Goal: Find contact information: Find contact information

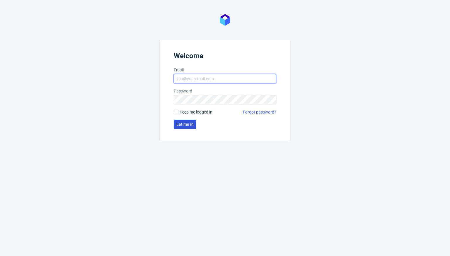
type input "adrian.margula@packhelp.com"
click at [184, 124] on span "Let me in" at bounding box center [184, 124] width 17 height 4
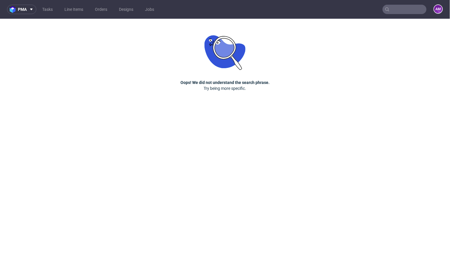
click at [389, 12] on div at bounding box center [405, 9] width 44 height 9
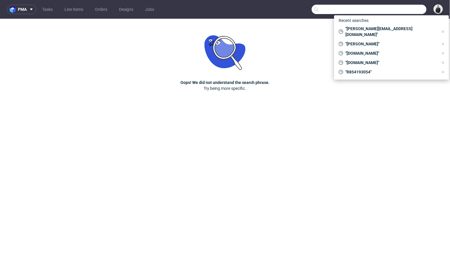
click at [393, 10] on input "text" at bounding box center [369, 9] width 115 height 9
paste input "helen@thecaninemenu.co.uk"
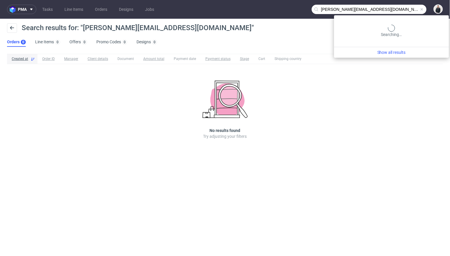
click at [401, 10] on input "helen@thecaninemenu.co.uk" at bounding box center [369, 9] width 115 height 9
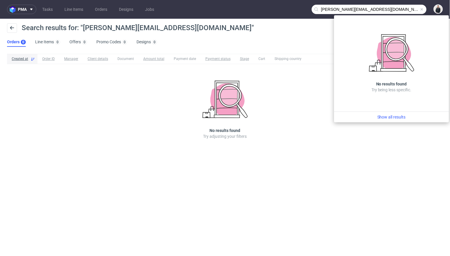
drag, startPoint x: 336, startPoint y: 10, endPoint x: 310, endPoint y: 9, distance: 26.4
click at [310, 9] on nav "pma Tasks Line Items Orders Designs Jobs helen@thecaninemenu.co.uk" at bounding box center [225, 9] width 450 height 19
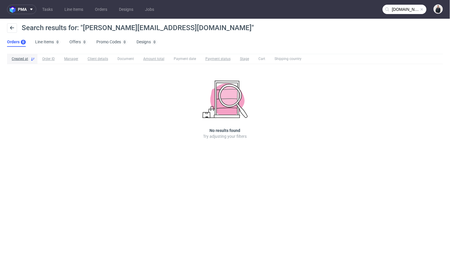
type input "thecaninemenu.co.uk"
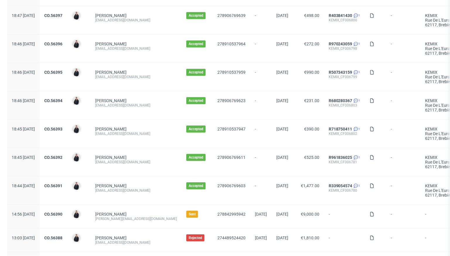
scroll to position [632, 0]
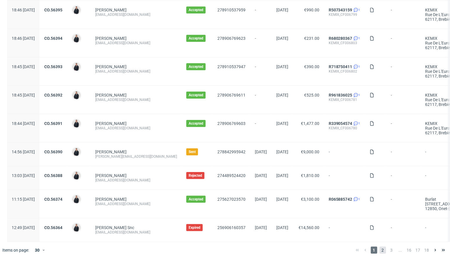
click at [380, 247] on span "2" at bounding box center [383, 250] width 6 height 7
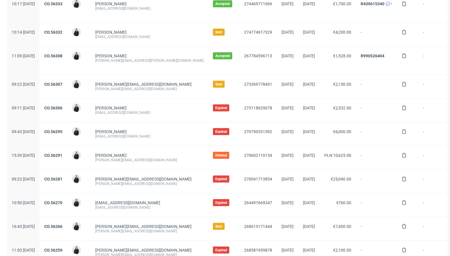
scroll to position [118, 0]
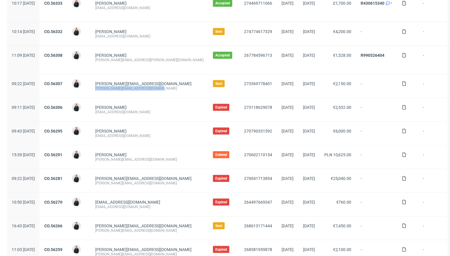
drag, startPoint x: 175, startPoint y: 88, endPoint x: 113, endPoint y: 89, distance: 63.0
click at [113, 89] on div "emmanuelle.rehri@grainecreative.com emmanuelle.rehri@grainecreative.com" at bounding box center [150, 85] width 118 height 23
copy div "emmanuelle.rehri@grainecreative.com"
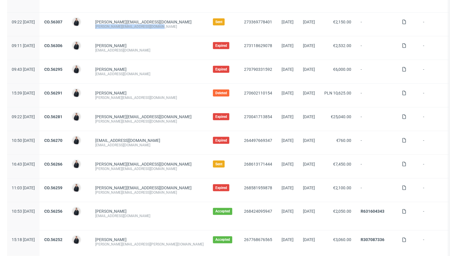
scroll to position [183, 0]
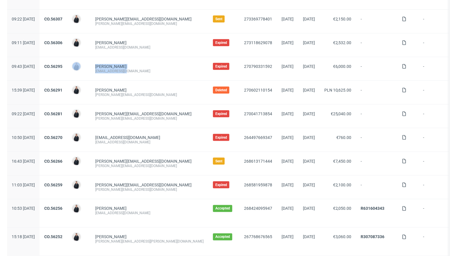
drag, startPoint x: 146, startPoint y: 71, endPoint x: 101, endPoint y: 71, distance: 44.8
click at [101, 71] on div "09:43 Fri 25.07.2025 CO.56295 Adrian Margula Elsiena Muis - Tichelaar info@demu…" at bounding box center [342, 69] width 670 height 24
click at [130, 71] on div "info@demuisjes.nl" at bounding box center [149, 71] width 108 height 5
drag, startPoint x: 145, startPoint y: 71, endPoint x: 113, endPoint y: 70, distance: 31.9
click at [113, 70] on div "info@demuisjes.nl" at bounding box center [149, 71] width 108 height 5
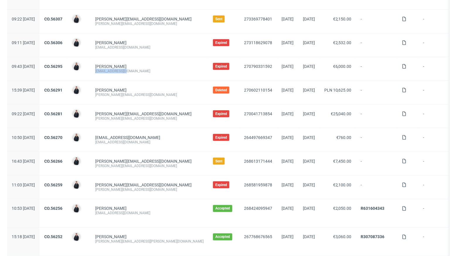
copy div "info@demuisjes.nl"
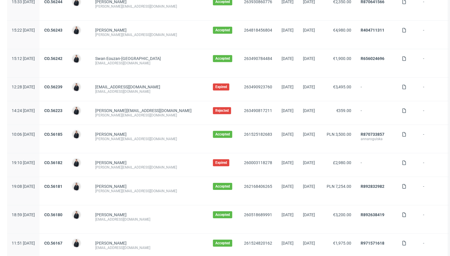
scroll to position [0, 0]
